Goal: Task Accomplishment & Management: Manage account settings

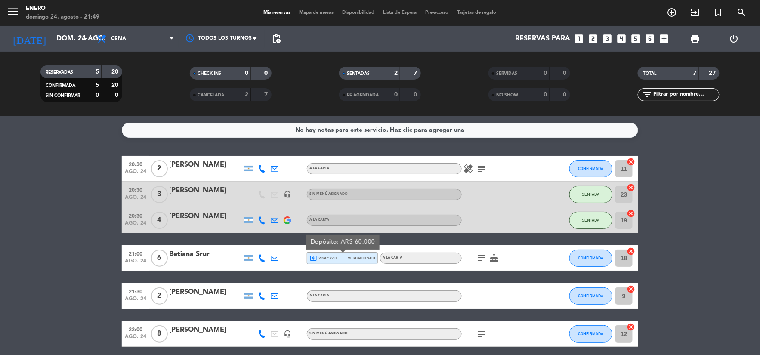
click at [119, 73] on strong "20" at bounding box center [115, 72] width 9 height 6
click at [259, 90] on div "7" at bounding box center [261, 95] width 16 height 10
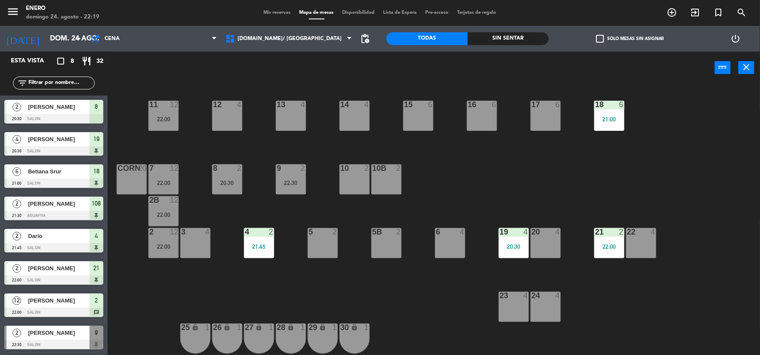
click at [272, 11] on span "Mis reservas" at bounding box center [277, 12] width 36 height 5
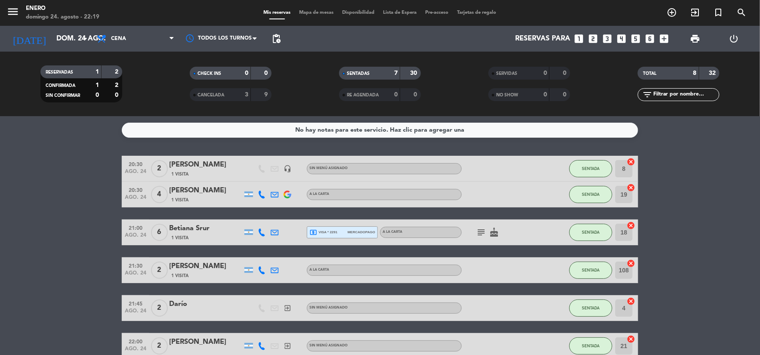
click at [670, 156] on bookings-row "20:30 [DATE] 2 [PERSON_NAME] 1 Visita headset_mic Sin menú asignado SENTADA 8 c…" at bounding box center [380, 289] width 760 height 267
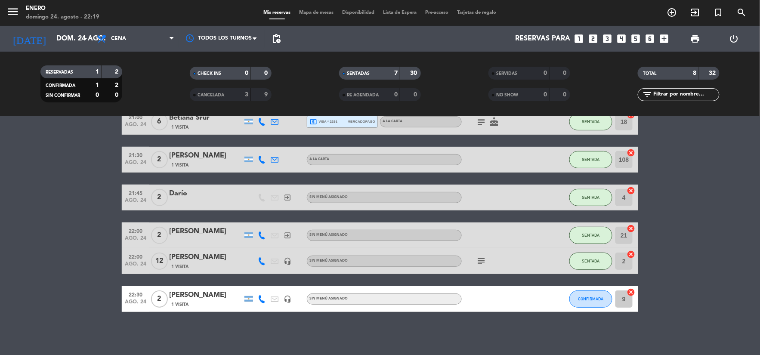
click at [484, 267] on div "subject" at bounding box center [500, 260] width 77 height 25
click at [480, 264] on icon "subject" at bounding box center [481, 261] width 10 height 10
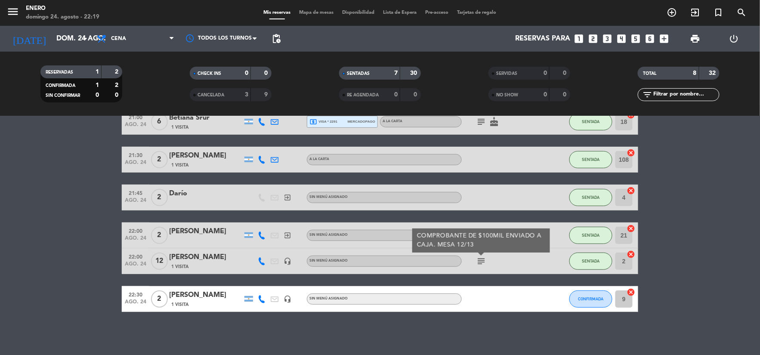
scroll to position [0, 0]
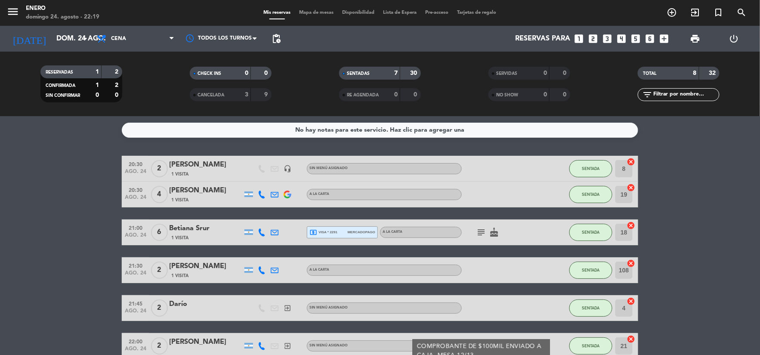
click at [477, 231] on icon "subject" at bounding box center [481, 232] width 10 height 10
